Goal: Information Seeking & Learning: Learn about a topic

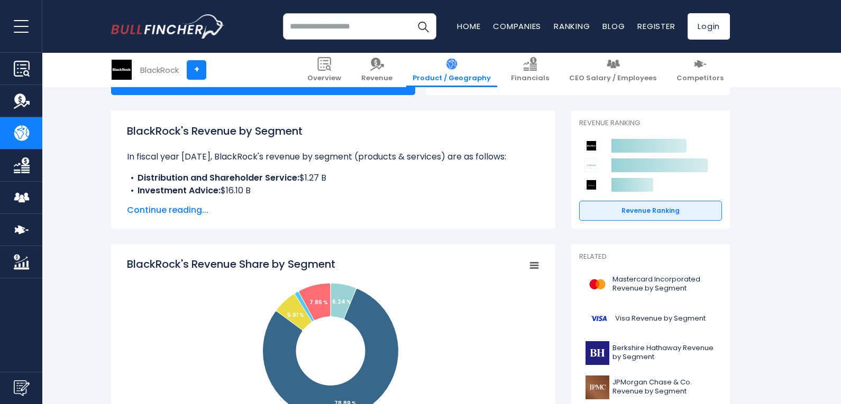
scroll to position [126, 0]
click at [169, 205] on span "Continue reading..." at bounding box center [333, 210] width 412 height 13
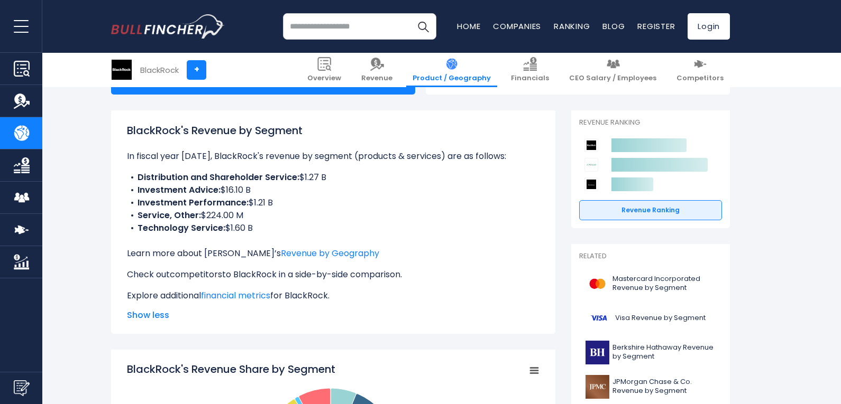
click at [210, 279] on link "competitors" at bounding box center [196, 275] width 52 height 12
click at [232, 294] on link "financial metrics" at bounding box center [235, 296] width 69 height 12
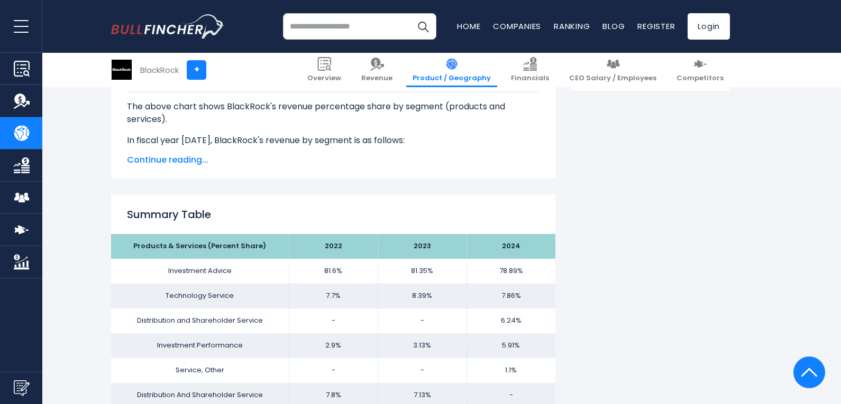
scroll to position [660, 0]
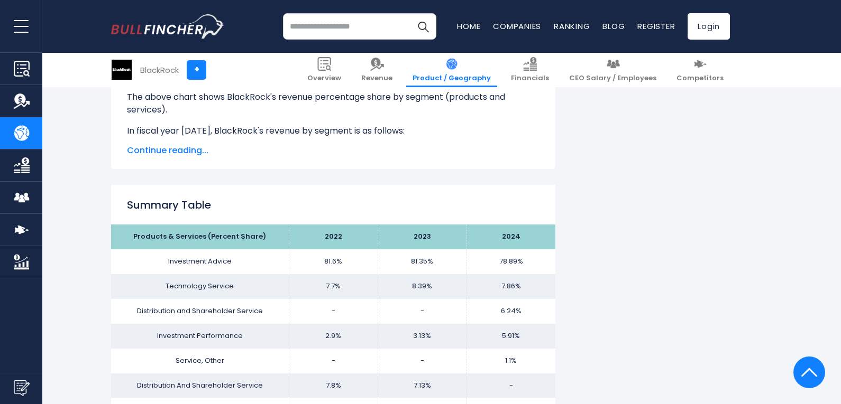
click at [183, 150] on span "Continue reading..." at bounding box center [333, 150] width 412 height 13
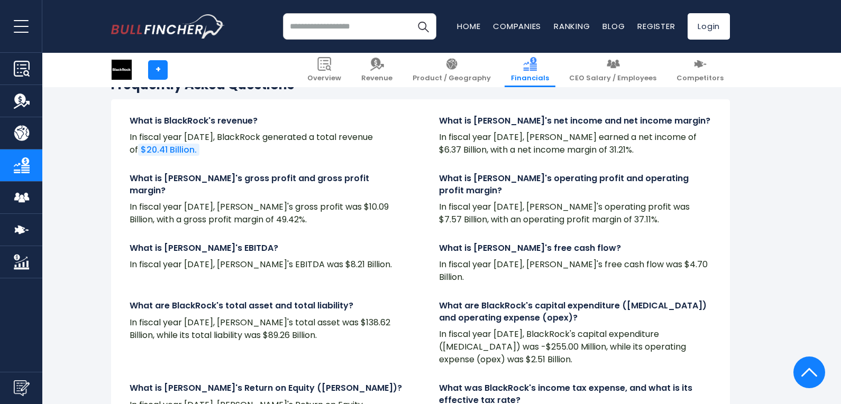
scroll to position [2156, 0]
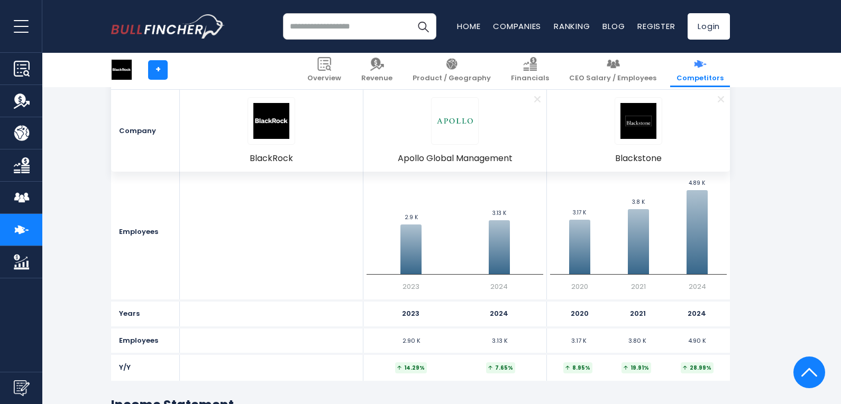
scroll to position [612, 0]
